Goal: Information Seeking & Learning: Learn about a topic

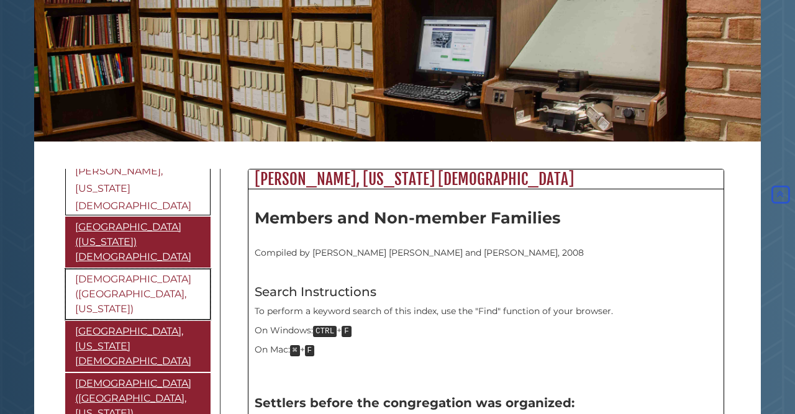
scroll to position [228, 0]
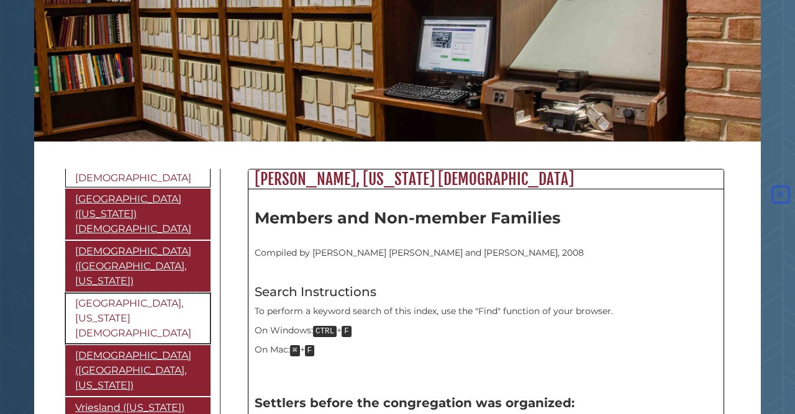
click at [99, 293] on link "[GEOGRAPHIC_DATA], [US_STATE][PERSON_NAME][DEMOGRAPHIC_DATA]" at bounding box center [137, 318] width 145 height 51
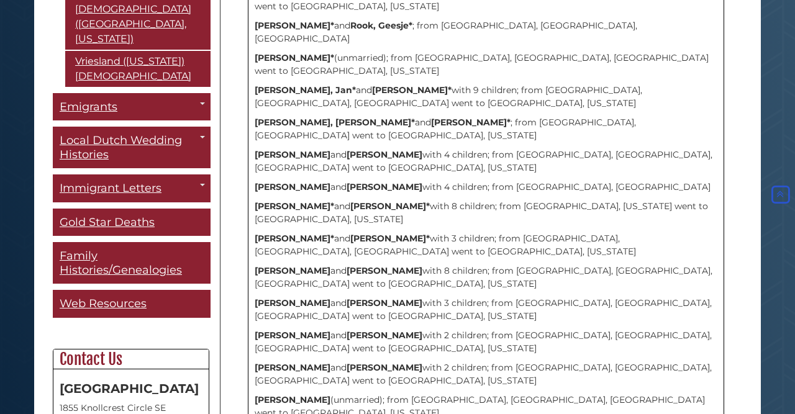
scroll to position [399, 0]
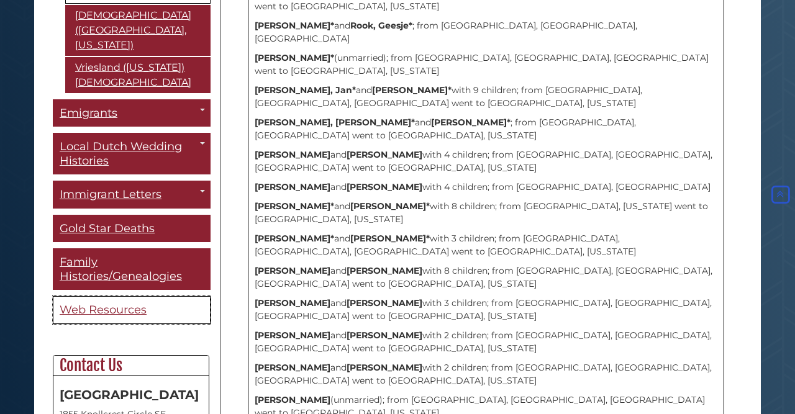
click at [122, 304] on span "Web Resources" at bounding box center [103, 311] width 87 height 14
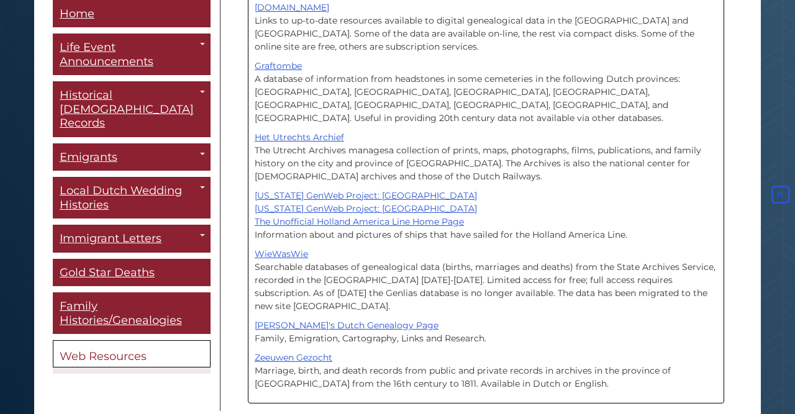
scroll to position [1096, 0]
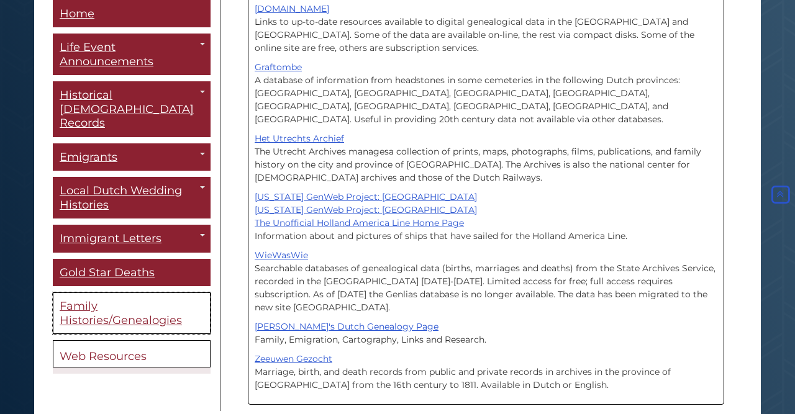
click at [93, 300] on span "Family Histories/Genealogies" at bounding box center [121, 314] width 122 height 28
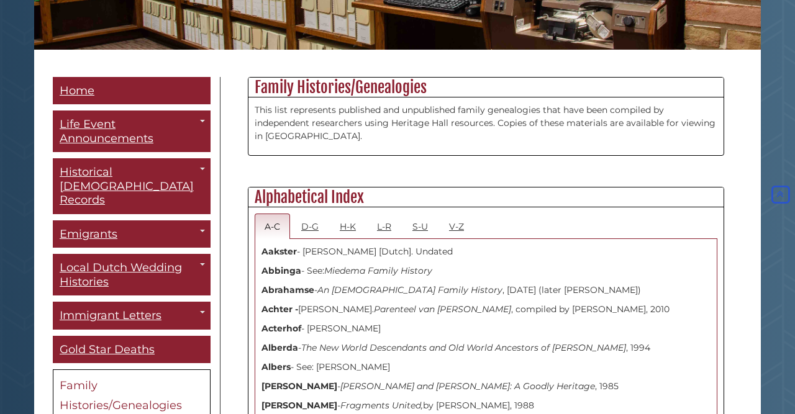
scroll to position [272, 0]
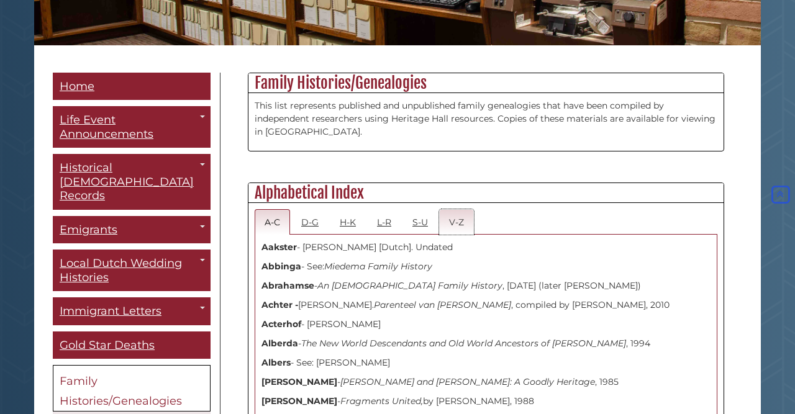
click at [451, 218] on link "V-Z" at bounding box center [456, 221] width 35 height 25
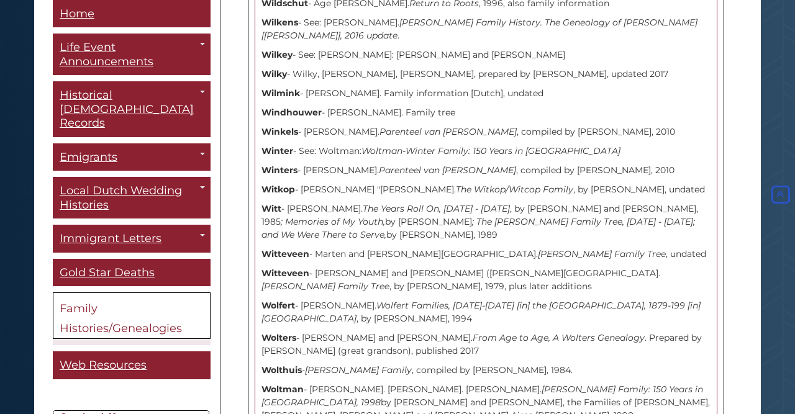
scroll to position [8146, 0]
